Goal: Task Accomplishment & Management: Complete application form

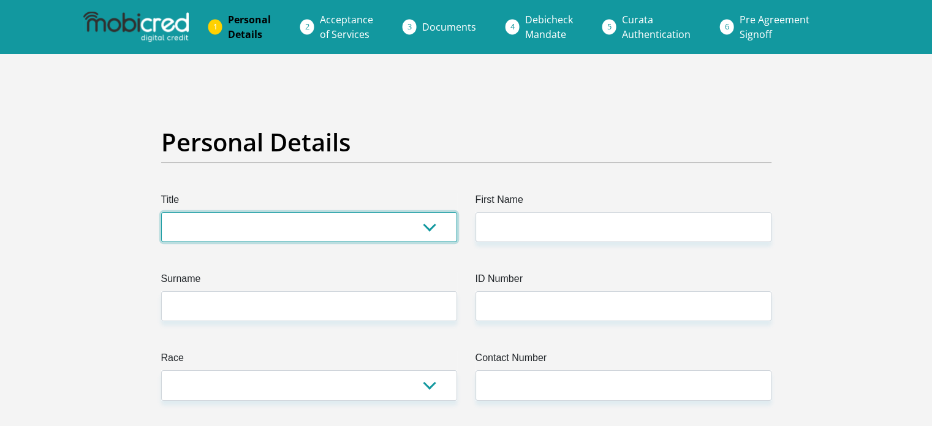
click at [279, 226] on select "Mr Ms Mrs Dr [PERSON_NAME]" at bounding box center [309, 227] width 296 height 30
select select "Mrs"
click at [161, 212] on select "Mr Ms Mrs Dr [PERSON_NAME]" at bounding box center [309, 227] width 296 height 30
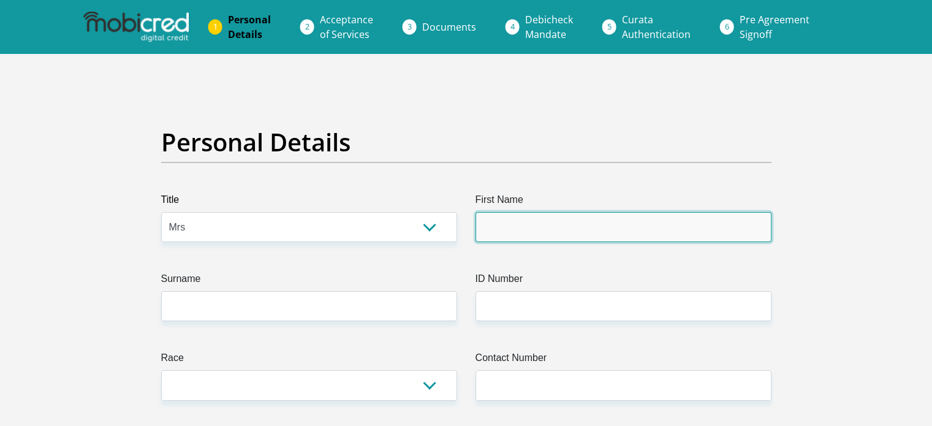
click at [492, 233] on input "First Name" at bounding box center [623, 227] width 296 height 30
type input "Taryn"
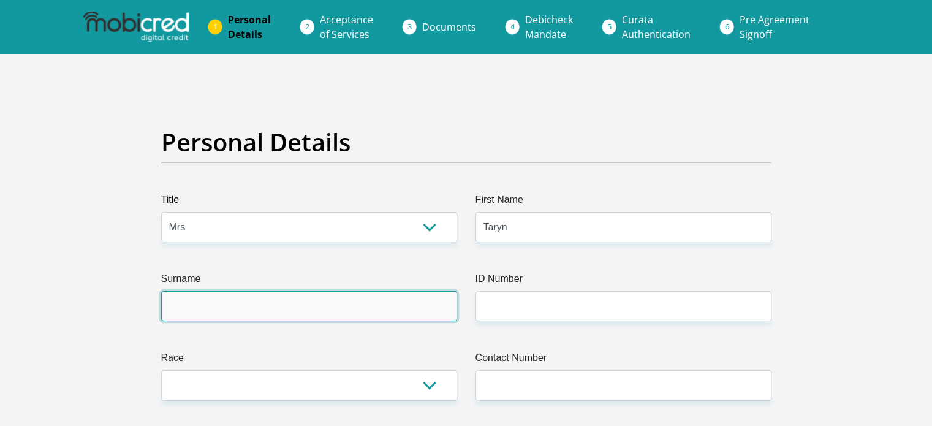
type input "[PERSON_NAME]"
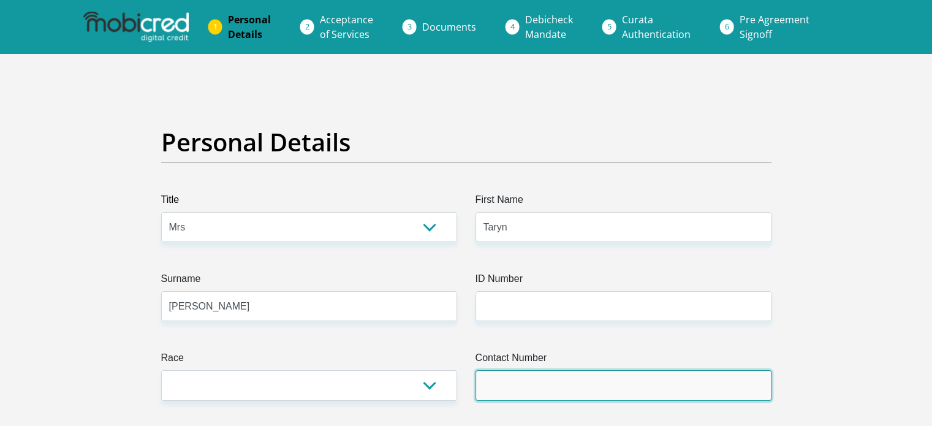
type input "0609926570"
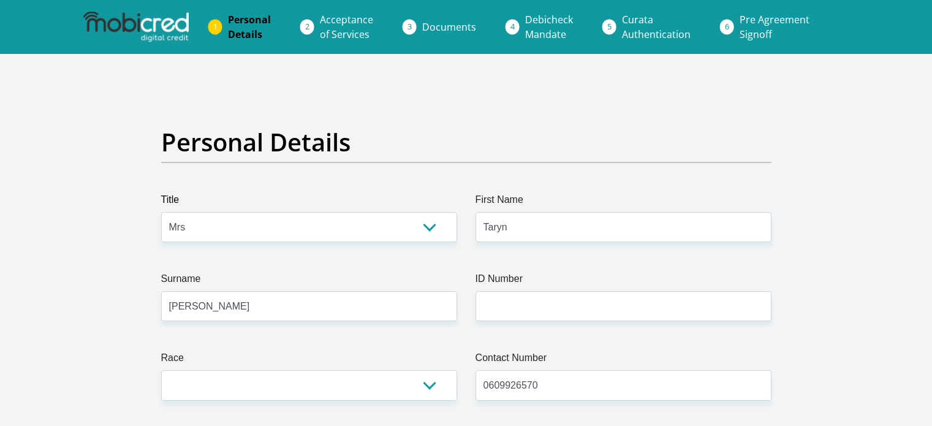
select select "ZAF"
type input "Unit 10 Stables, [STREET_ADDRESS]"
type input "Tshwane"
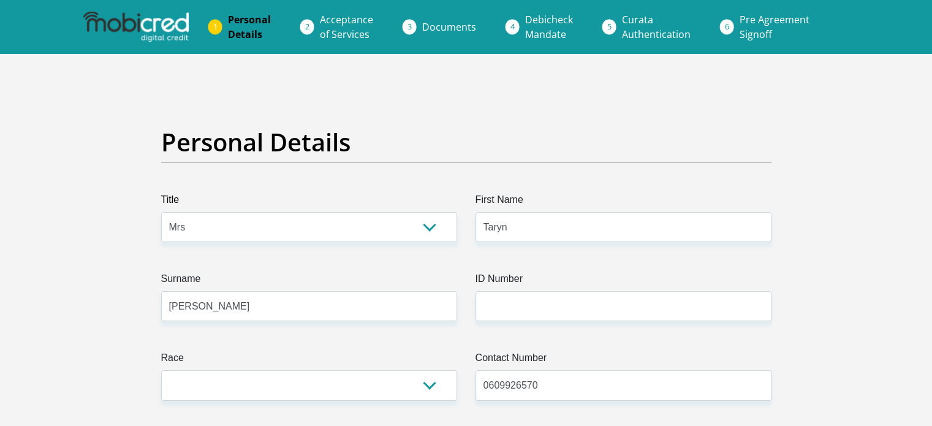
type input "0157"
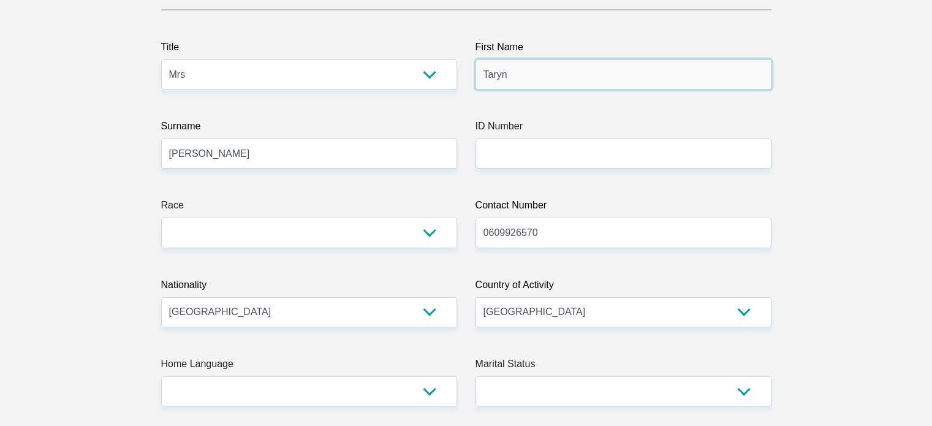
scroll to position [184, 0]
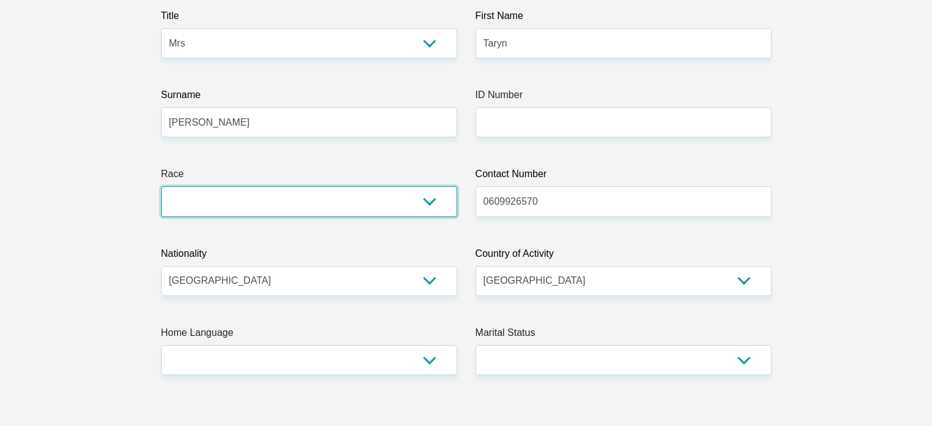
click at [312, 202] on select "Black Coloured Indian White Other" at bounding box center [309, 201] width 296 height 30
select select "4"
click at [161, 186] on select "Black Coloured Indian White Other" at bounding box center [309, 201] width 296 height 30
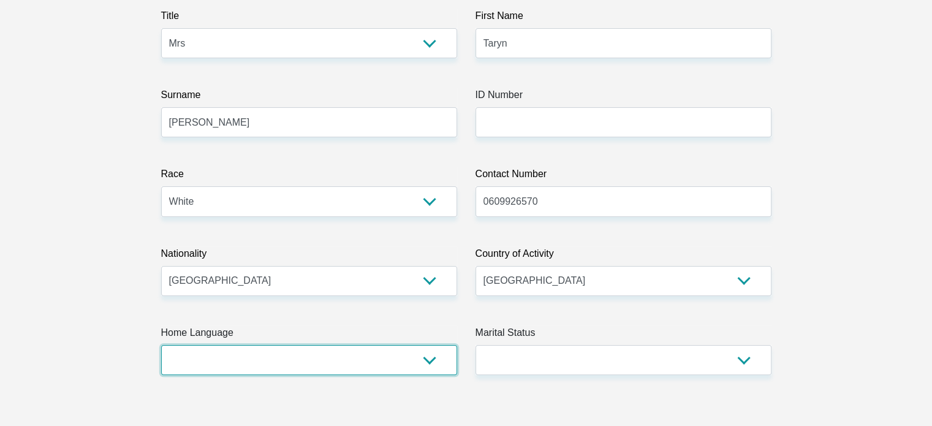
click at [368, 358] on select "Afrikaans English Sepedi South Ndebele Southern Sotho Swati Tsonga Tswana Venda…" at bounding box center [309, 360] width 296 height 30
select select "eng"
click at [161, 345] on select "Afrikaans English Sepedi South Ndebele Southern Sotho Swati Tsonga Tswana Venda…" at bounding box center [309, 360] width 296 height 30
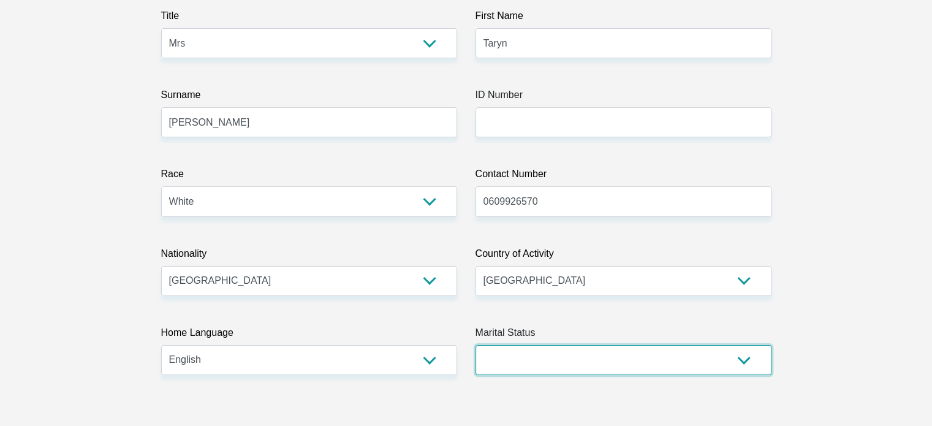
click at [617, 368] on select "Married ANC Single Divorced Widowed Married COP or Customary Law" at bounding box center [623, 360] width 296 height 30
click at [475, 345] on select "Married ANC Single Divorced Widowed Married COP or Customary Law" at bounding box center [623, 360] width 296 height 30
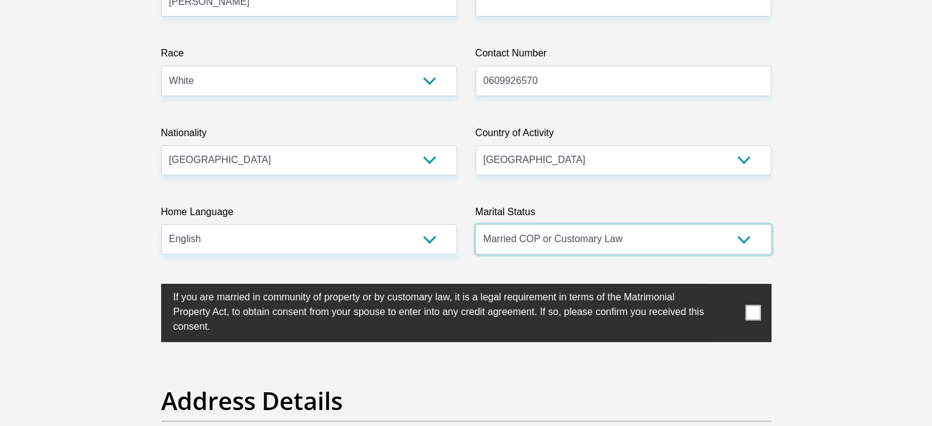
scroll to position [306, 0]
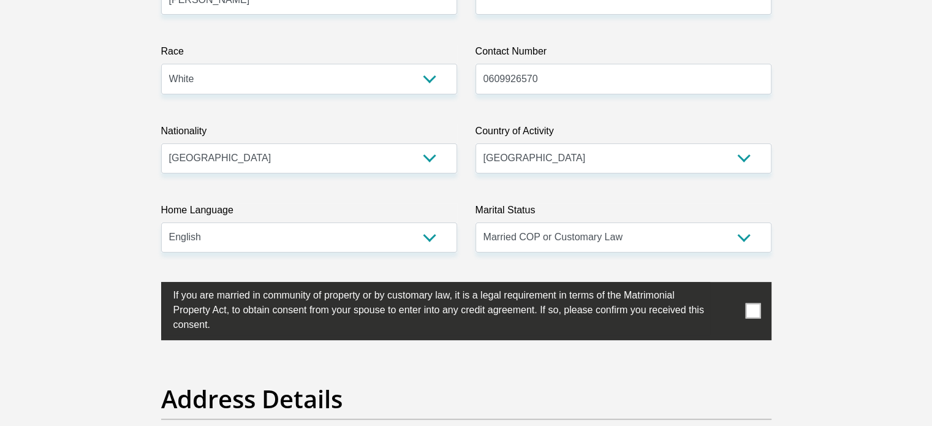
click at [692, 239] on select "Married ANC Single Divorced Widowed Married COP or Customary Law" at bounding box center [623, 237] width 296 height 30
select select "1"
click at [475, 222] on select "Married ANC Single Divorced Widowed Married COP or Customary Law" at bounding box center [623, 237] width 296 height 30
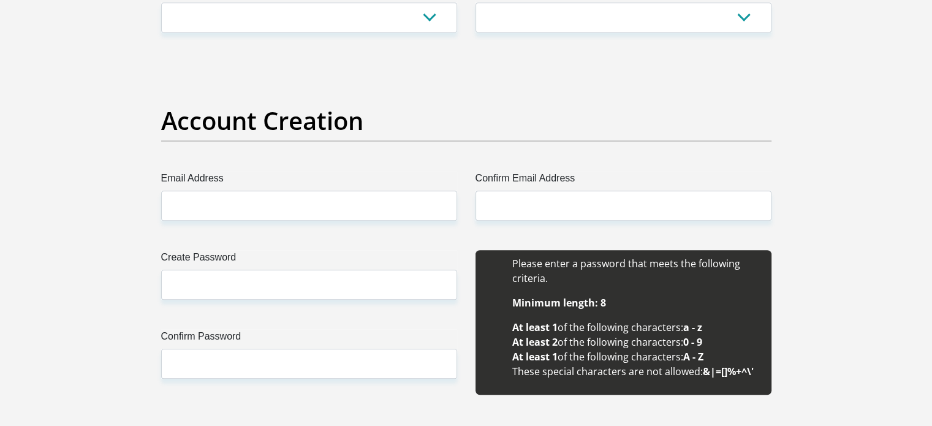
scroll to position [980, 0]
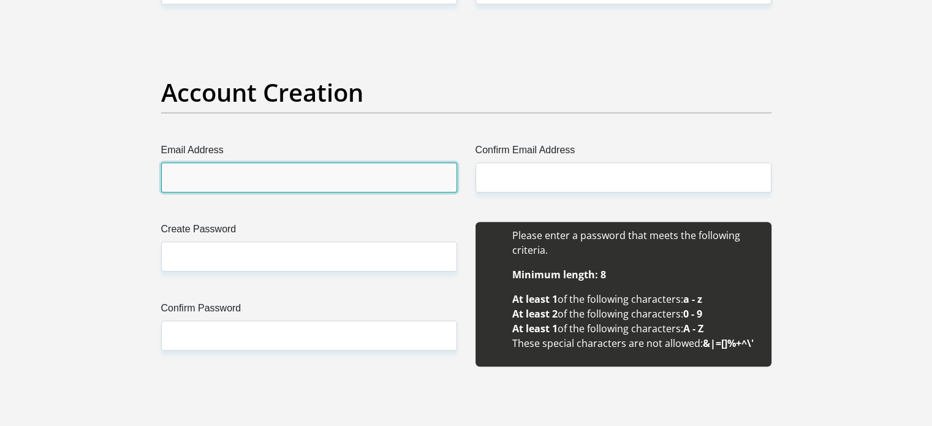
click at [293, 179] on input "Email Address" at bounding box center [309, 177] width 296 height 30
type input "[EMAIL_ADDRESS][DOMAIN_NAME]"
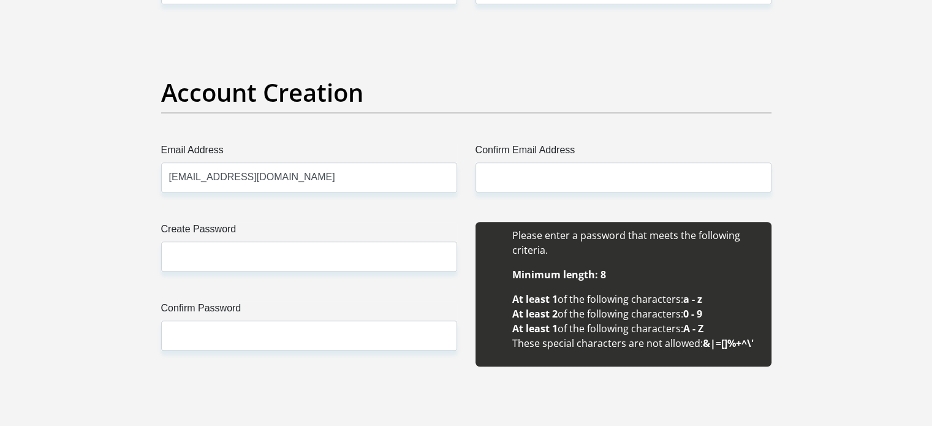
type input "[EMAIL_ADDRESS][DOMAIN_NAME]"
type input "Taryn"
type input "[PERSON_NAME]"
type input "0609926570"
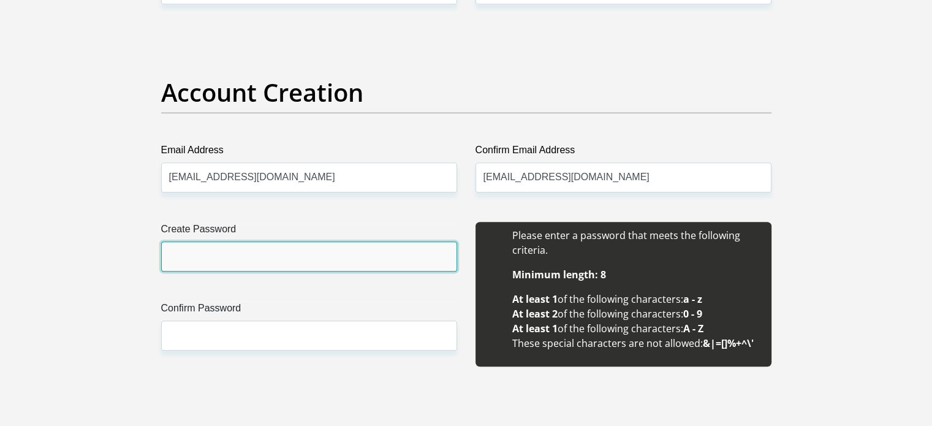
click at [325, 256] on input "Create Password" at bounding box center [309, 256] width 296 height 30
type input "1992Taryn!"
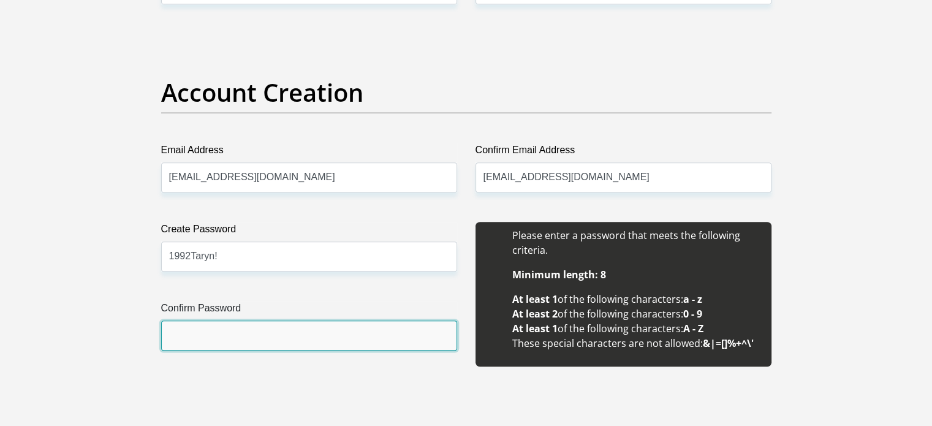
click at [265, 339] on input "Confirm Password" at bounding box center [309, 335] width 296 height 30
type input "1992Taryn!"
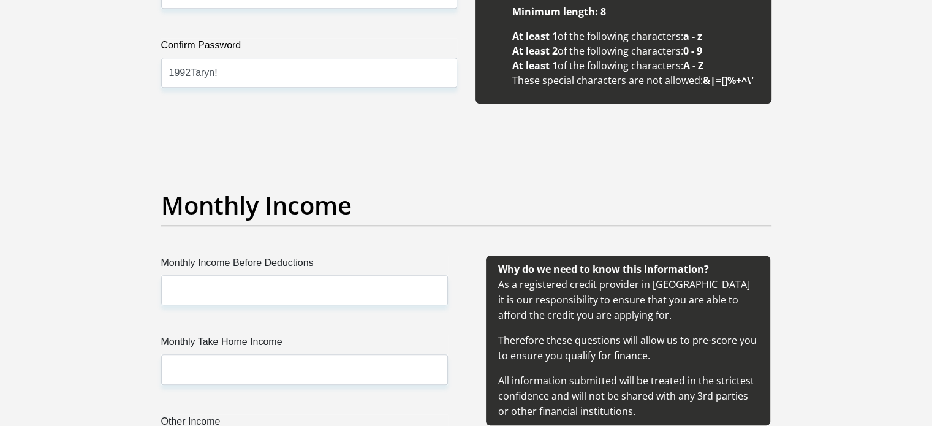
scroll to position [1164, 0]
